Goal: Transaction & Acquisition: Purchase product/service

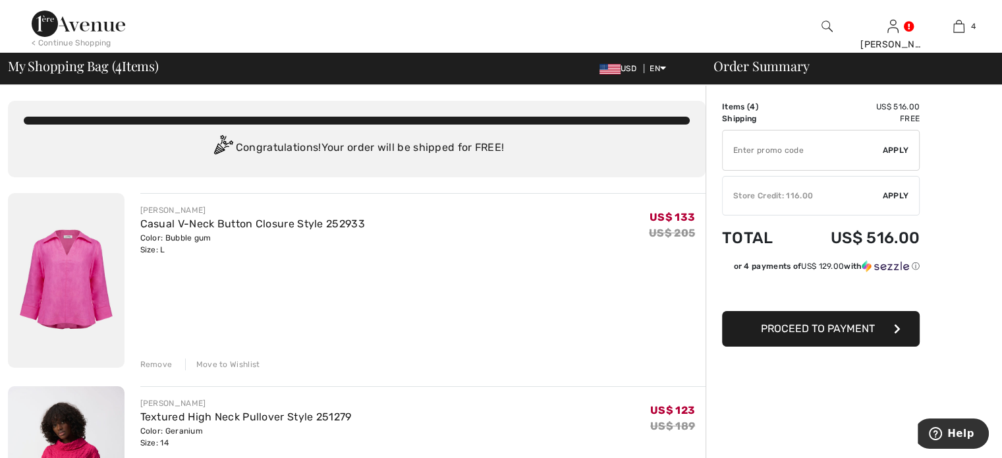
click at [155, 367] on div "Remove" at bounding box center [156, 364] width 32 height 12
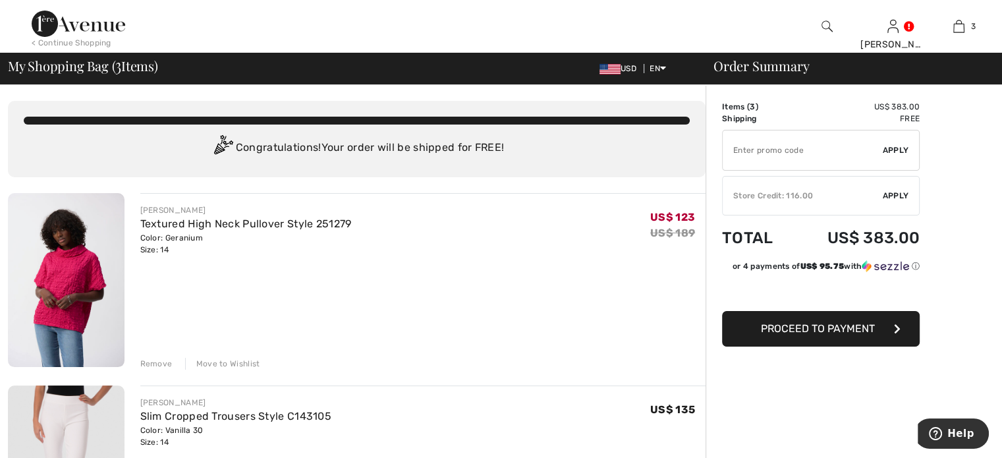
click at [77, 260] on img at bounding box center [66, 280] width 117 height 174
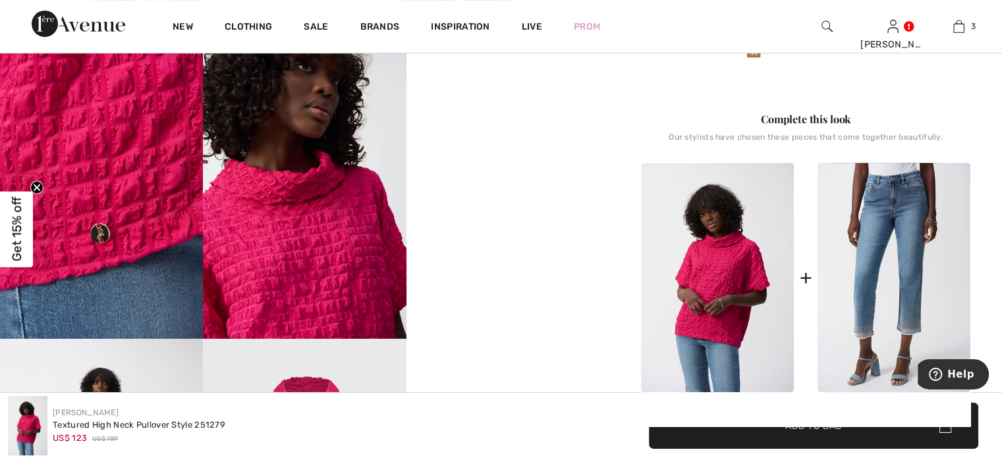
scroll to position [480, 0]
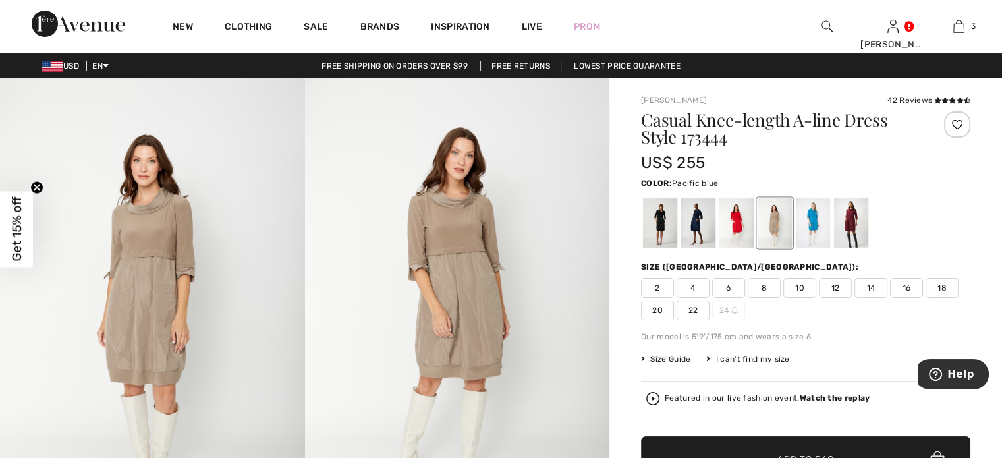
click at [817, 223] on div at bounding box center [813, 222] width 34 height 49
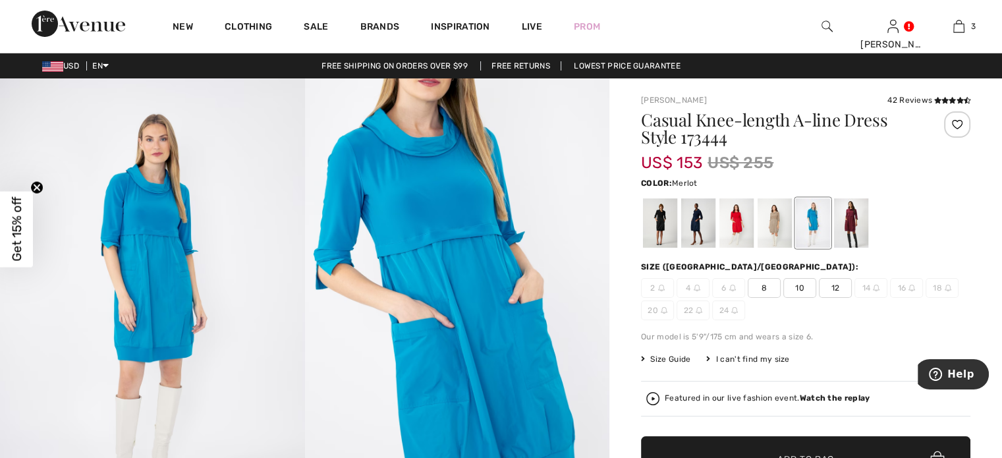
click at [859, 234] on div at bounding box center [851, 222] width 34 height 49
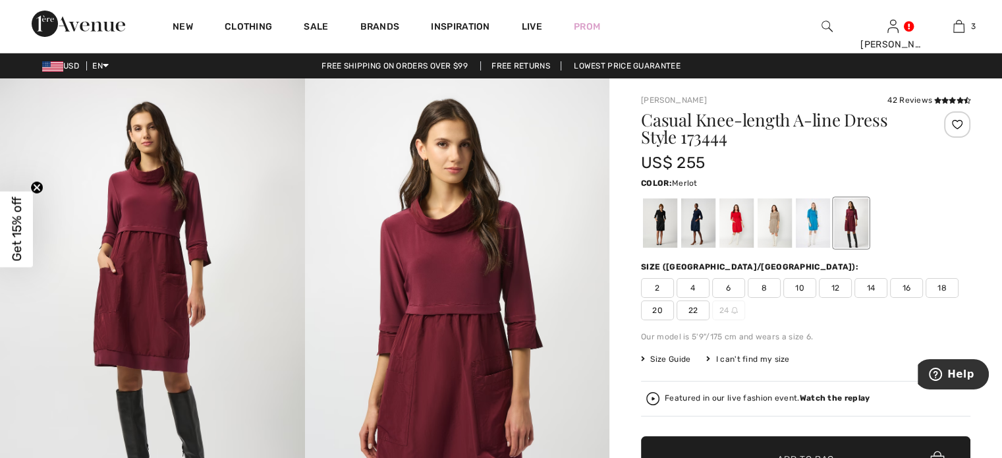
click at [448, 384] on img at bounding box center [457, 306] width 305 height 456
